Goal: Task Accomplishment & Management: Use online tool/utility

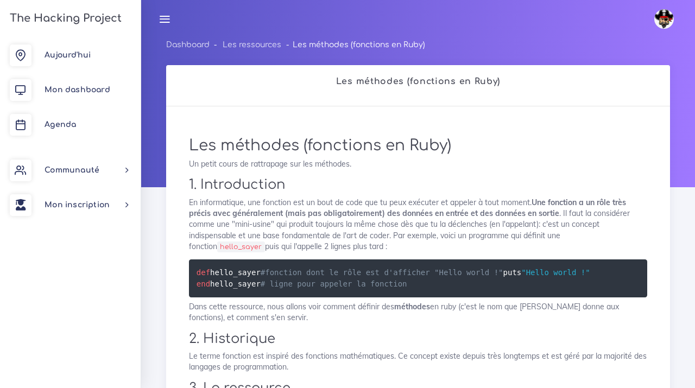
scroll to position [370, 0]
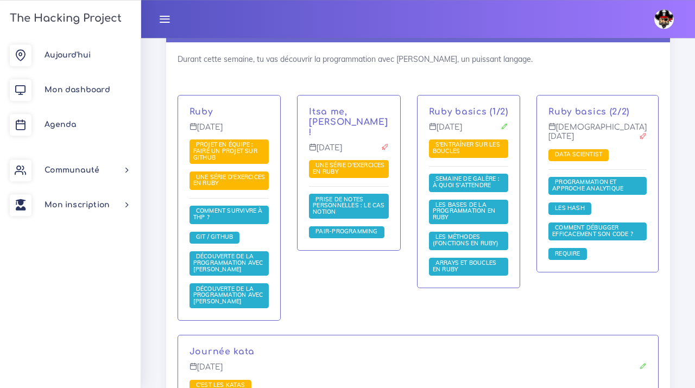
scroll to position [878, 0]
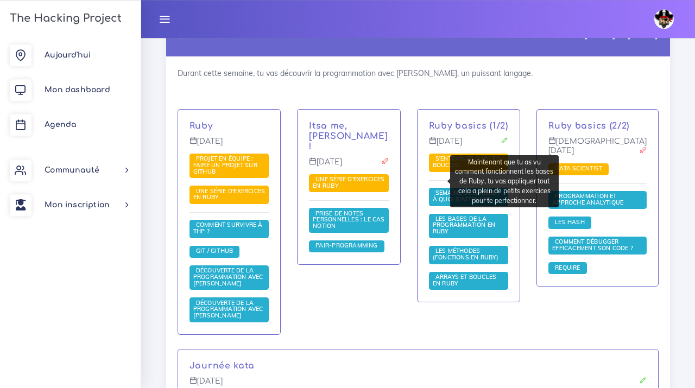
click at [433, 169] on span "S'entraîner sur les boucles" at bounding box center [466, 162] width 67 height 14
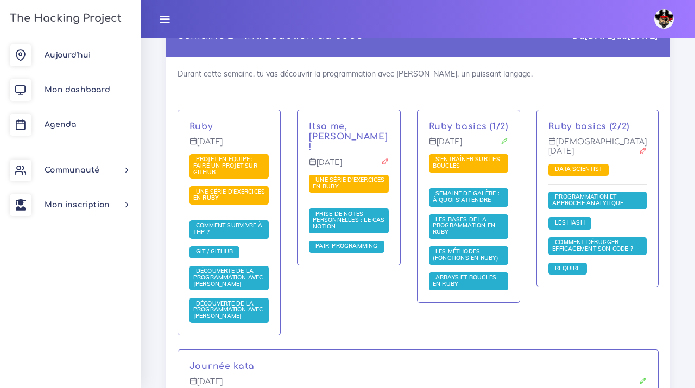
scroll to position [877, 0]
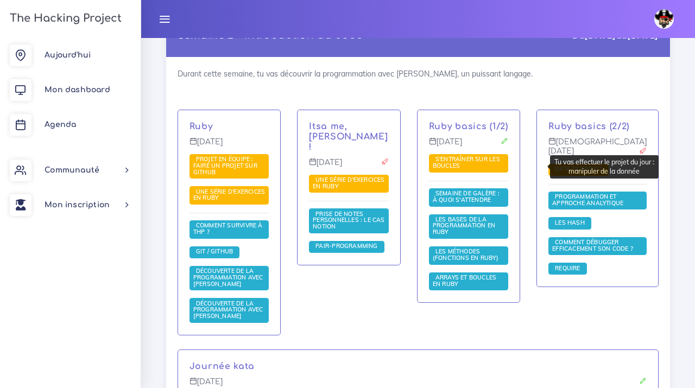
click at [552, 167] on span "Data scientist" at bounding box center [578, 169] width 53 height 8
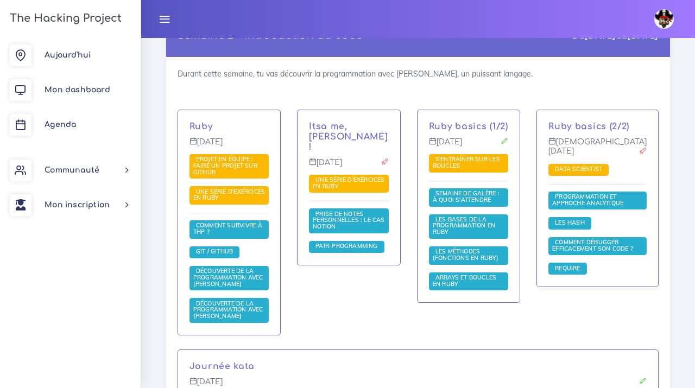
scroll to position [877, 0]
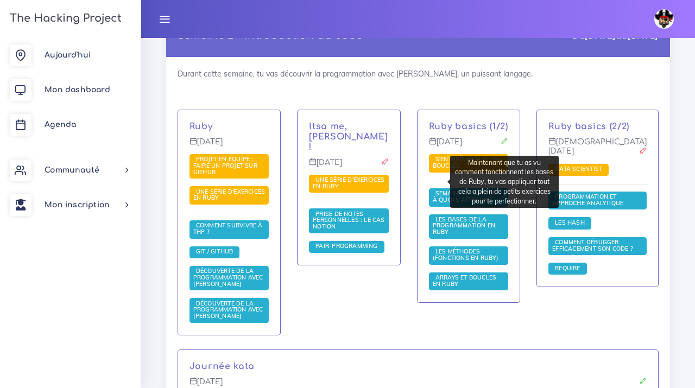
click at [429, 173] on span "S'entraîner sur les boucles" at bounding box center [468, 163] width 79 height 18
click at [433, 169] on span "S'entraîner sur les boucles" at bounding box center [466, 162] width 67 height 14
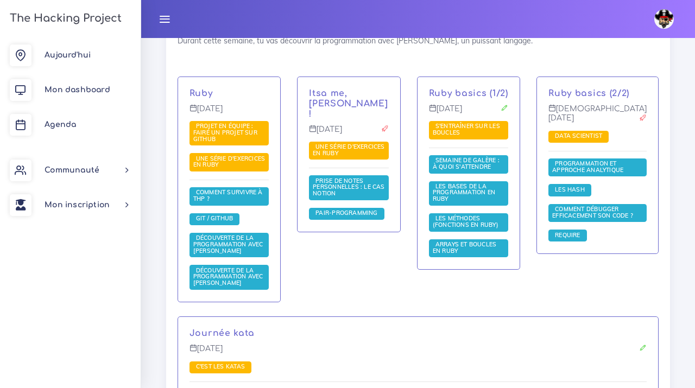
scroll to position [913, 0]
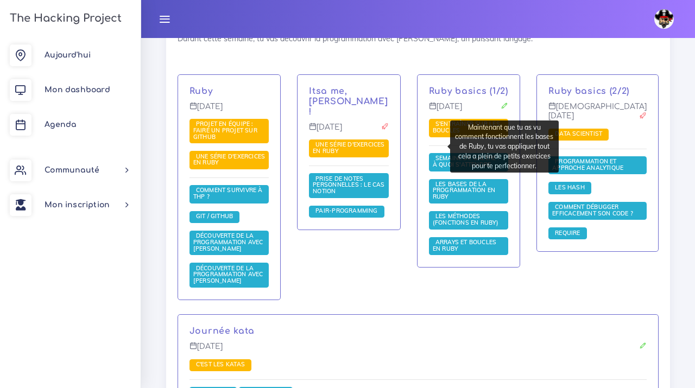
click at [433, 134] on span "S'entraîner sur les boucles" at bounding box center [466, 127] width 67 height 14
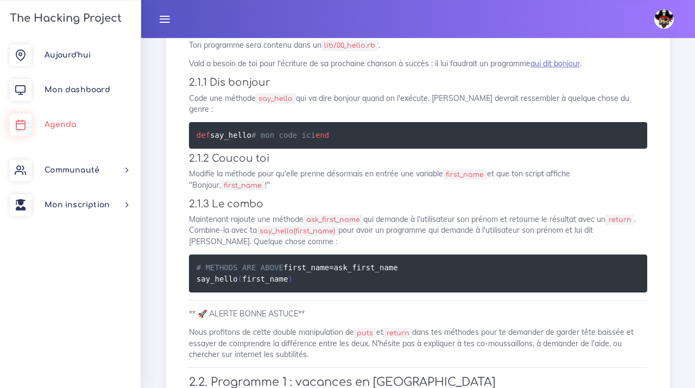
scroll to position [407, 0]
